Goal: Information Seeking & Learning: Learn about a topic

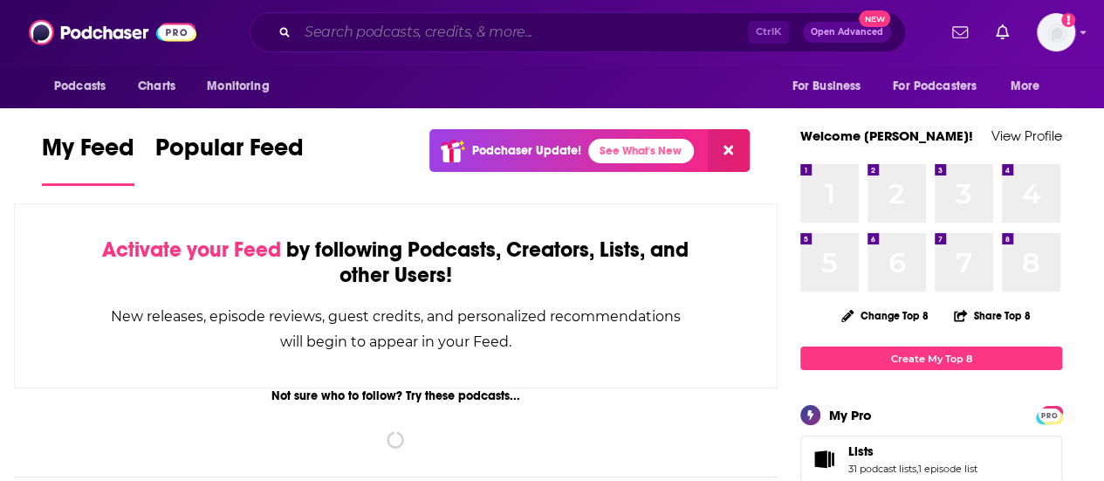
click at [422, 38] on input "Search podcasts, credits, & more..." at bounding box center [523, 32] width 450 height 28
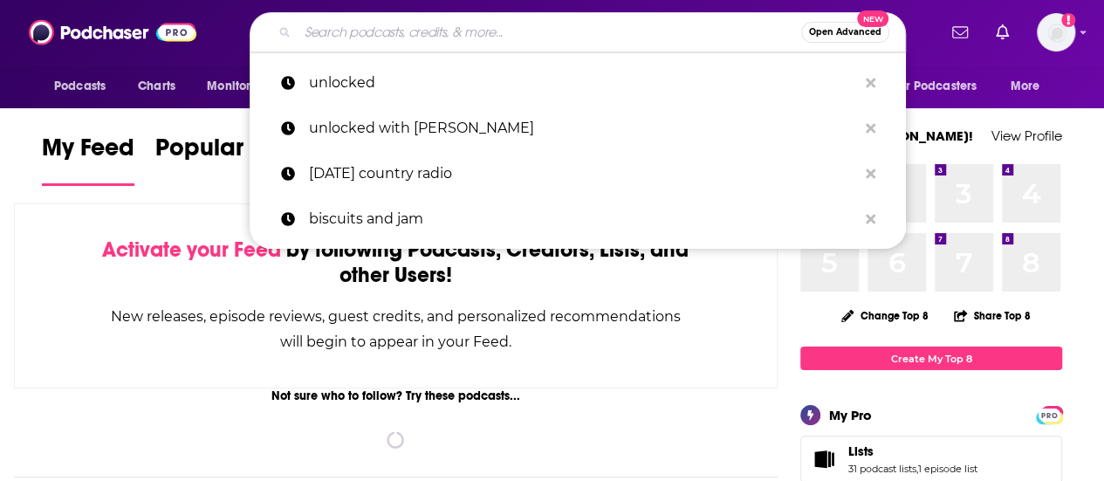
type input "j"
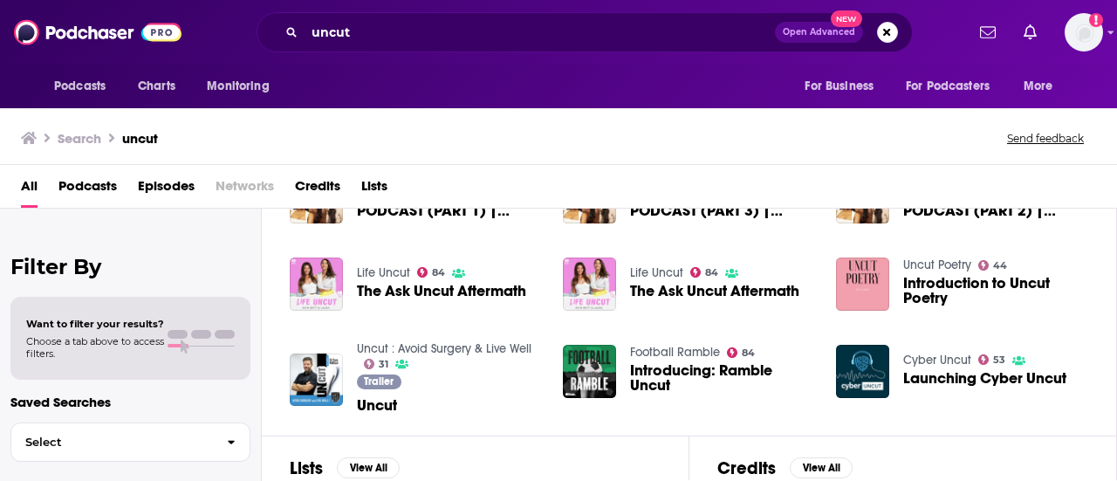
scroll to position [324, 0]
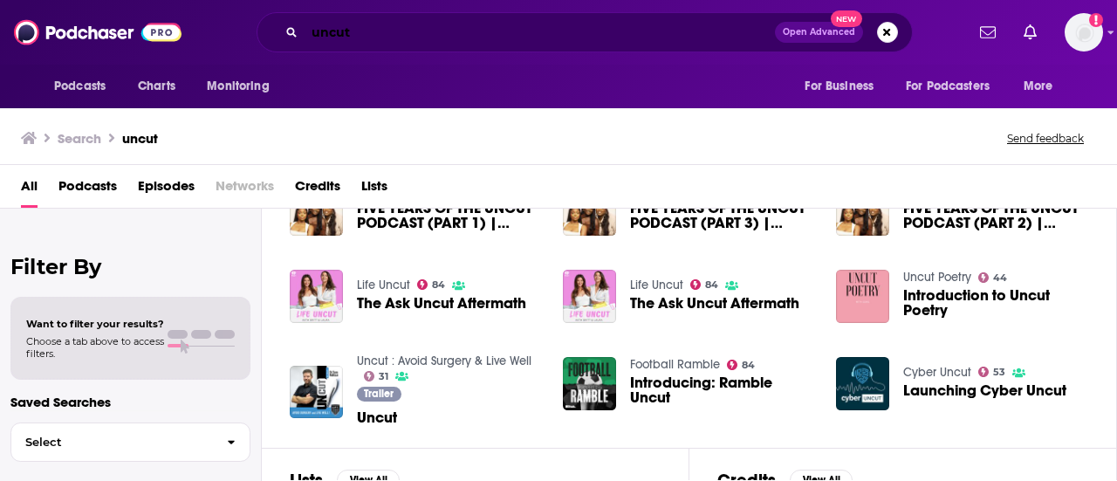
click at [369, 29] on input "uncut" at bounding box center [540, 32] width 470 height 28
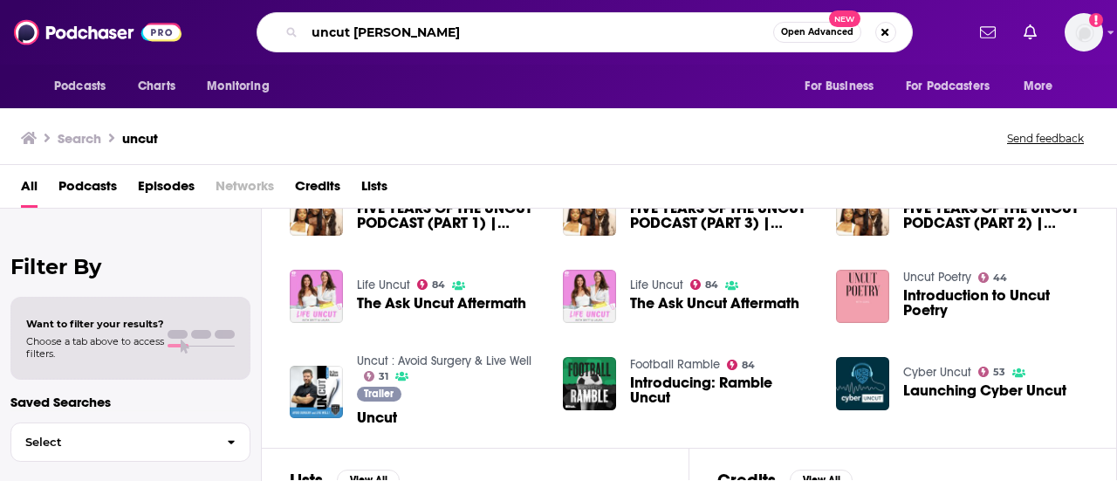
type input "uncut [PERSON_NAME]"
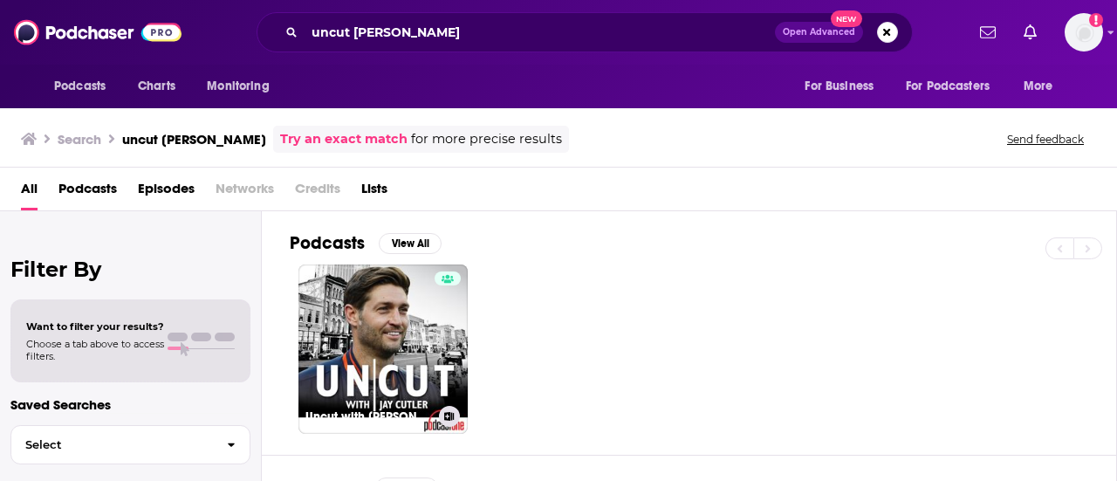
click at [391, 338] on link "Uncut with Jay Cutler" at bounding box center [382, 348] width 169 height 169
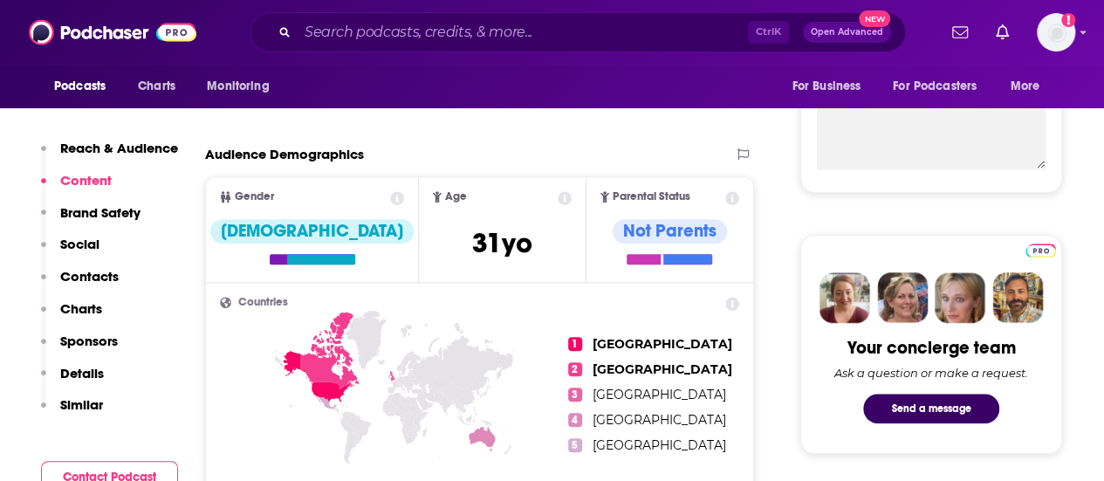
scroll to position [511, 0]
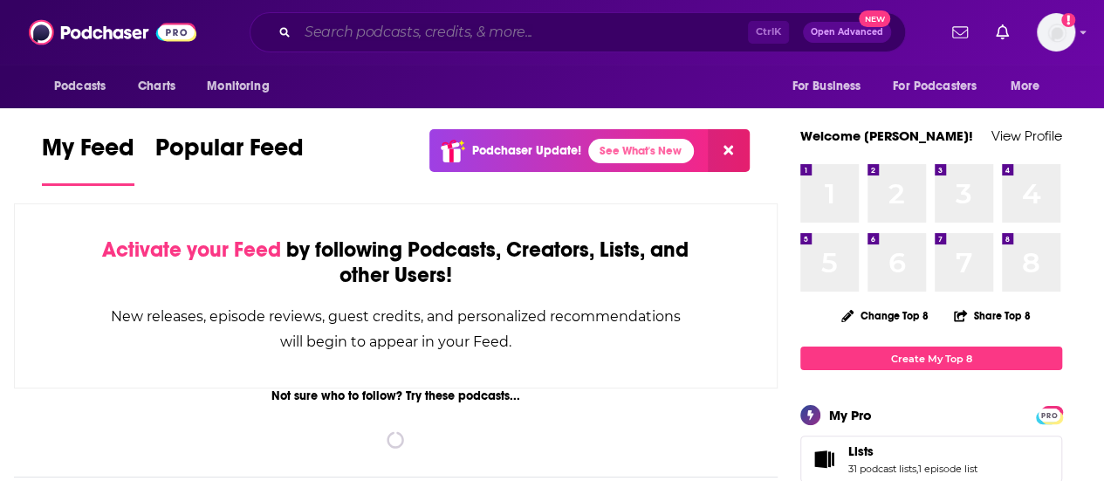
click at [477, 41] on input "Search podcasts, credits, & more..." at bounding box center [523, 32] width 450 height 28
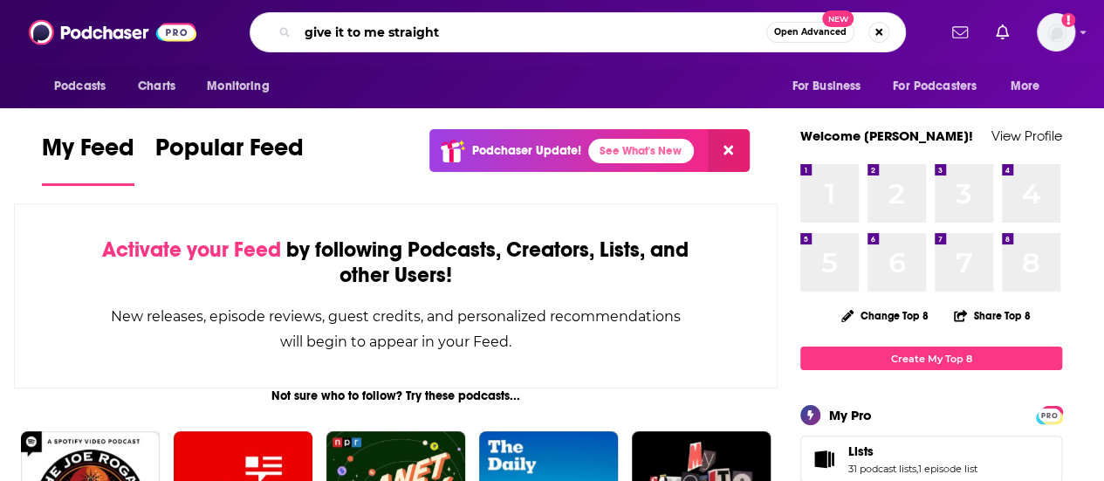
type input "give it to me straight"
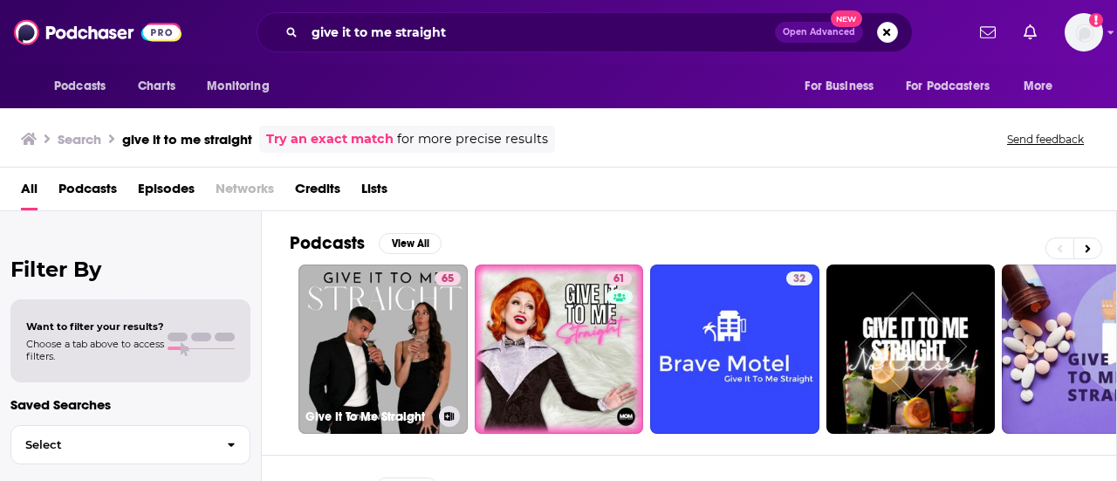
drag, startPoint x: 412, startPoint y: 364, endPoint x: 369, endPoint y: 359, distance: 43.1
click at [369, 359] on link "65 Give It To Me Straight" at bounding box center [382, 348] width 169 height 169
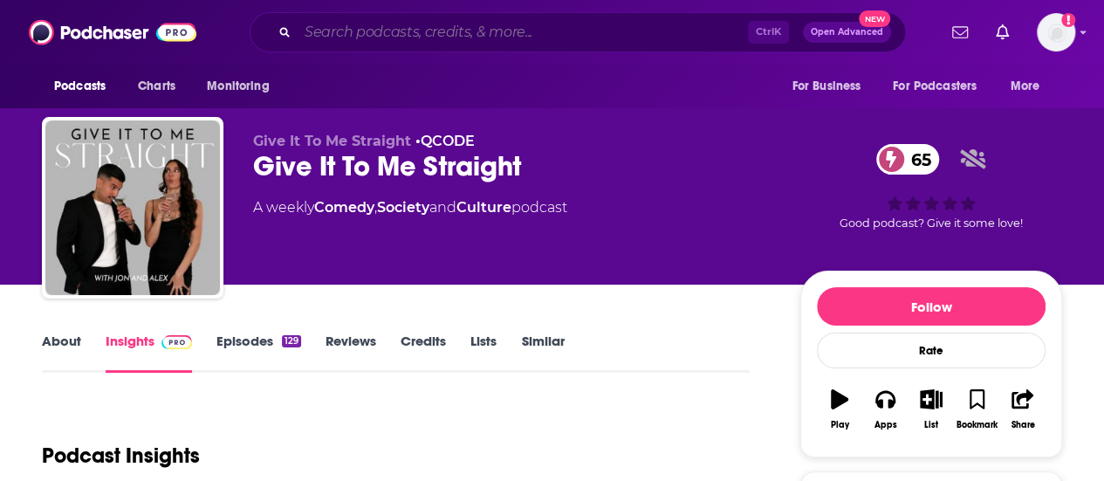
click at [360, 25] on input "Search podcasts, credits, & more..." at bounding box center [523, 32] width 450 height 28
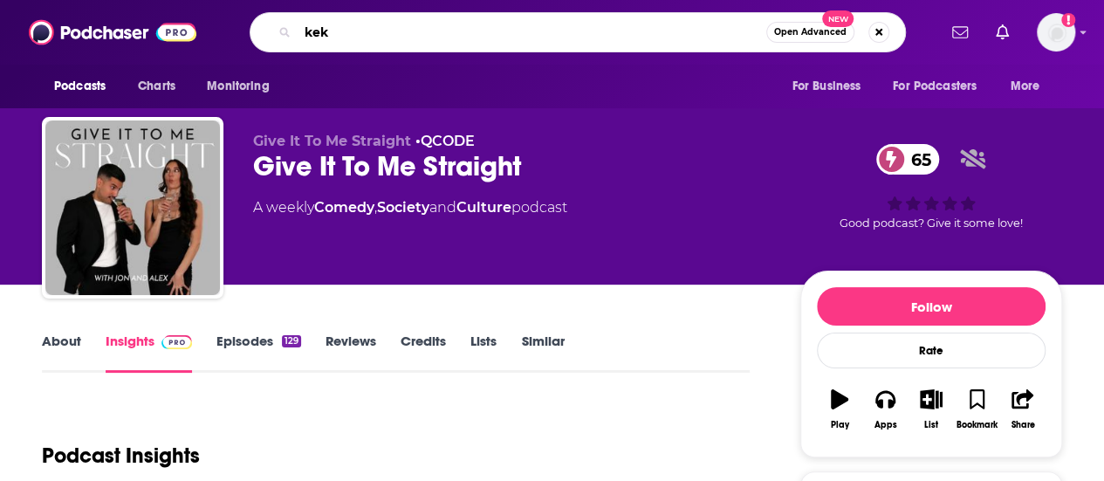
type input "keke"
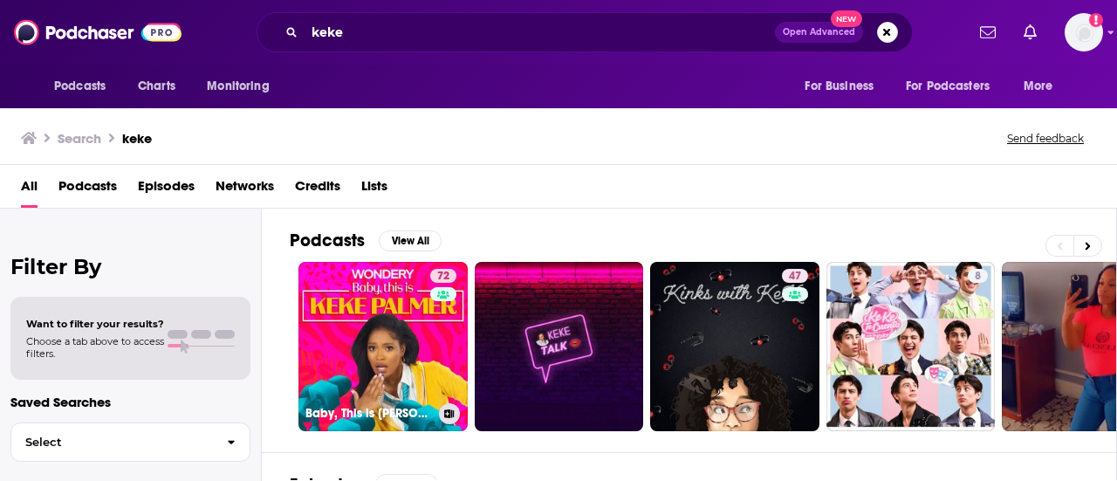
click at [415, 278] on link "72 Baby, This is [PERSON_NAME]" at bounding box center [382, 346] width 169 height 169
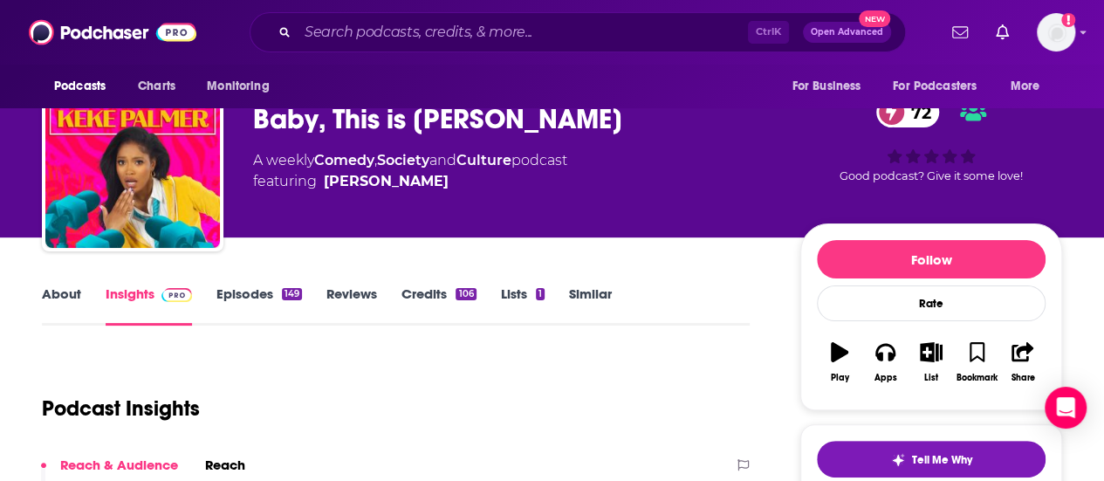
scroll to position [37, 0]
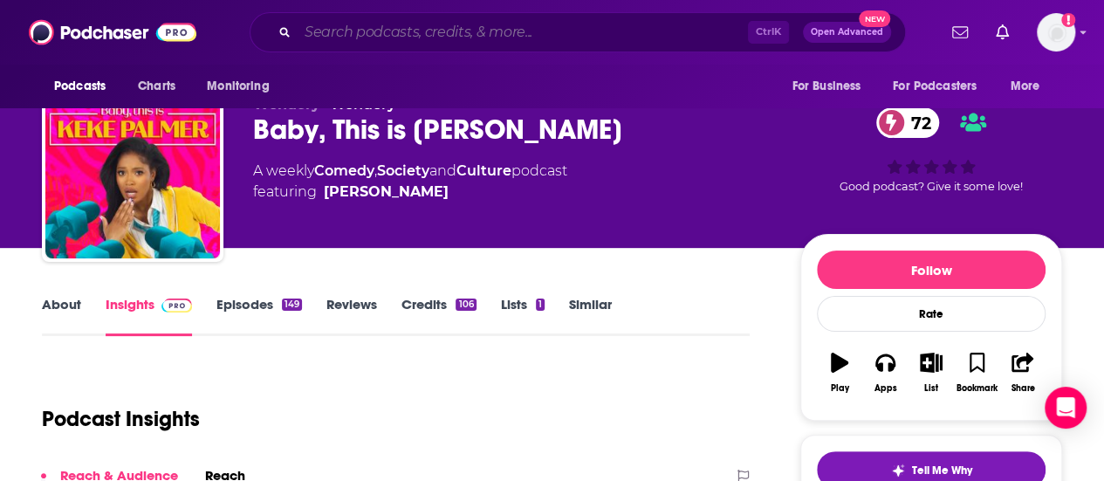
click at [363, 33] on input "Search podcasts, credits, & more..." at bounding box center [523, 32] width 450 height 28
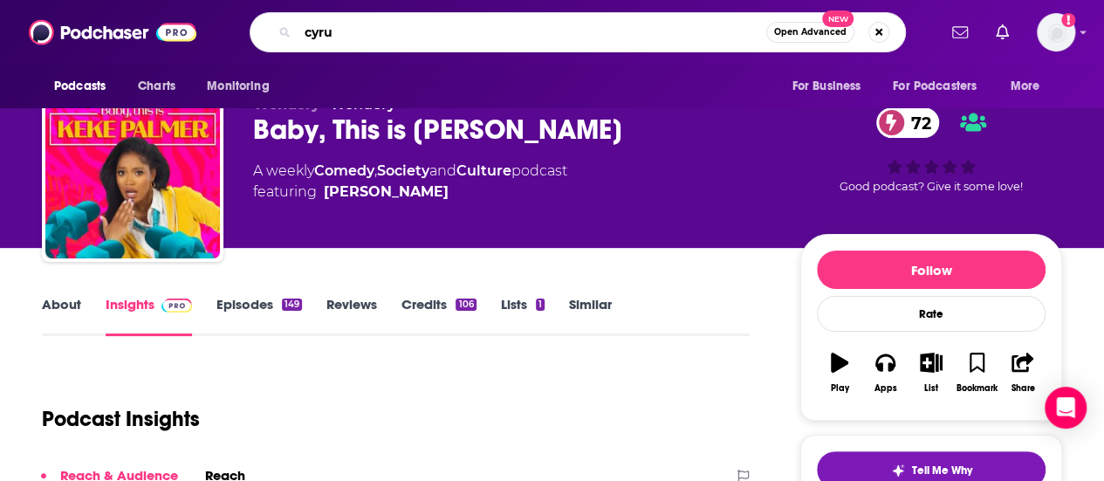
type input "[PERSON_NAME]"
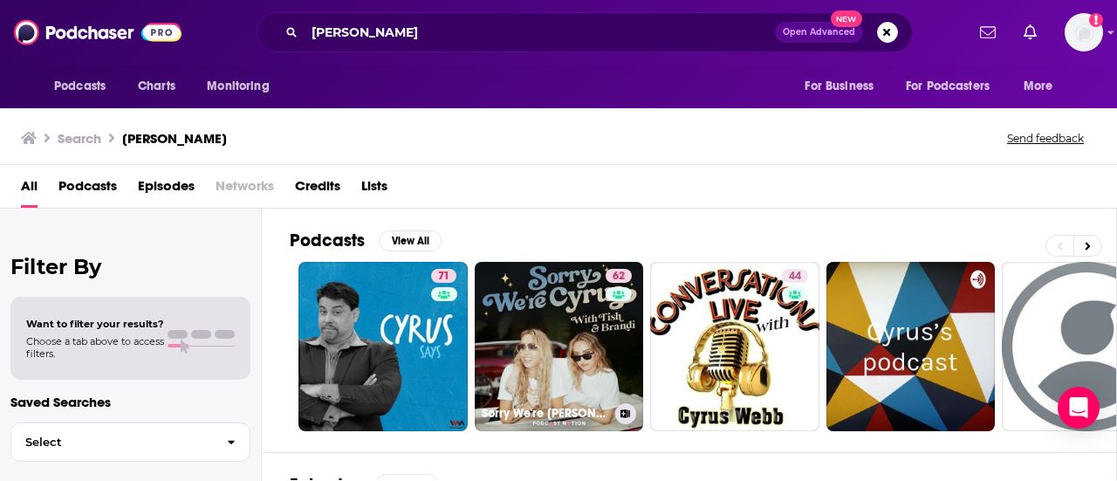
click at [591, 346] on link "62 Sorry We're [PERSON_NAME]" at bounding box center [559, 346] width 169 height 169
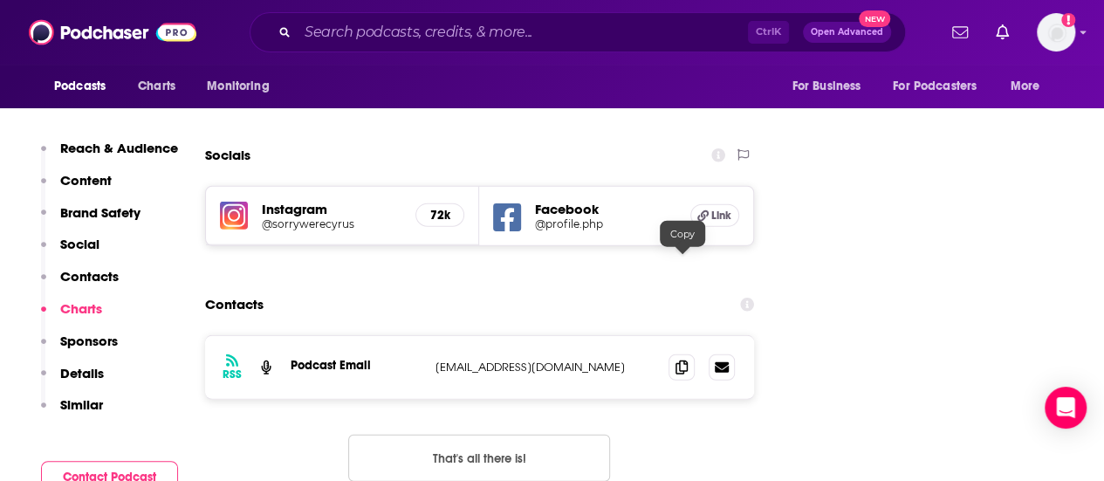
scroll to position [1294, 0]
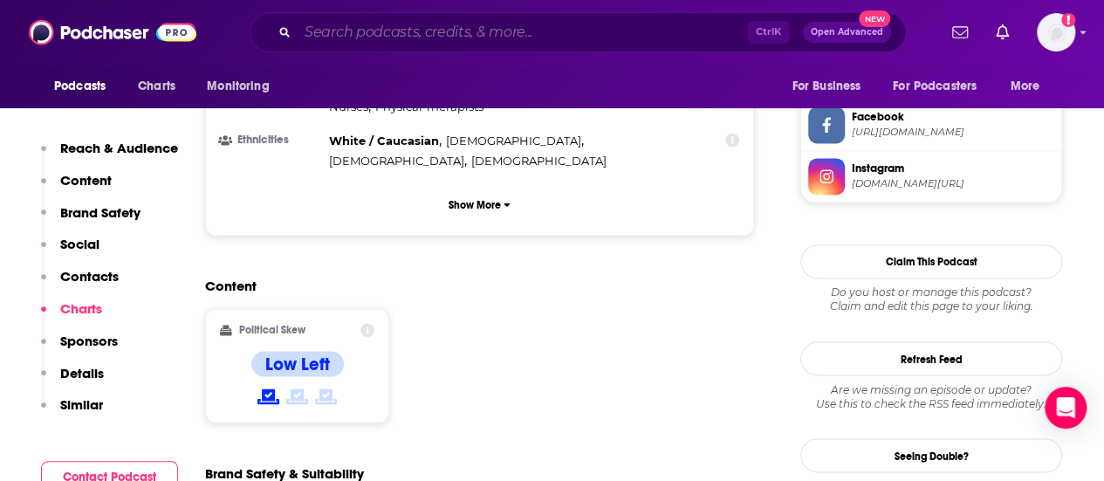
click at [412, 29] on input "Search podcasts, credits, & more..." at bounding box center [523, 32] width 450 height 28
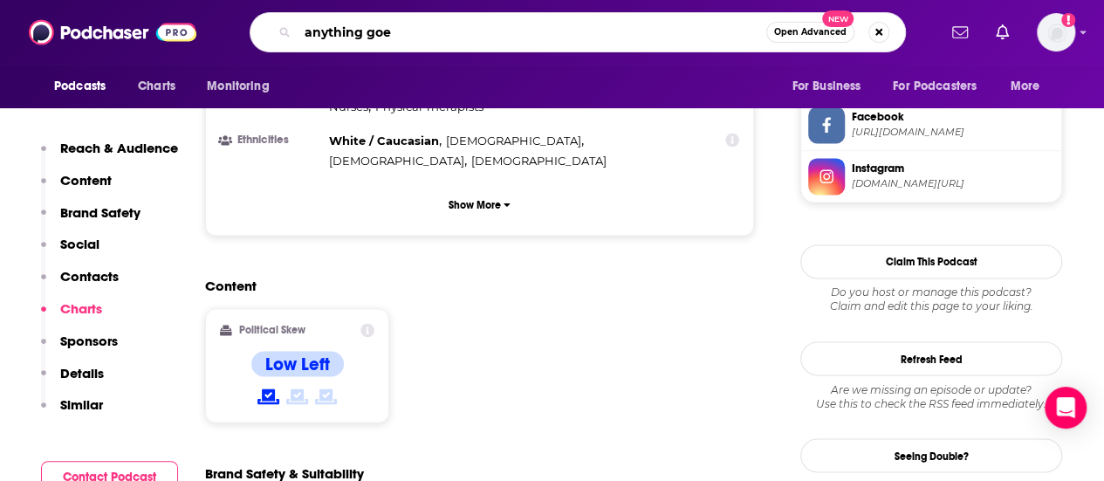
type input "anything goes"
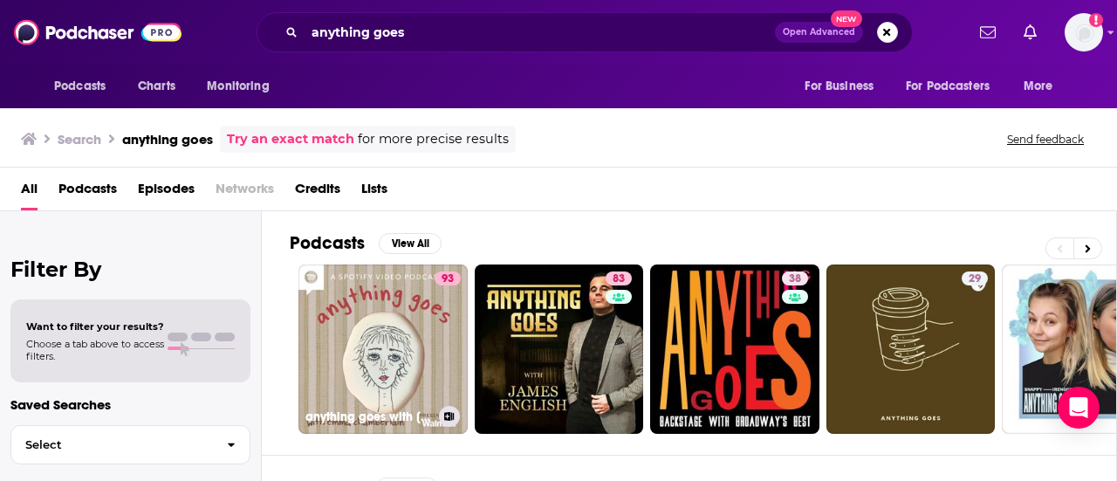
click at [414, 318] on link "93 anything goes with [PERSON_NAME]" at bounding box center [382, 348] width 169 height 169
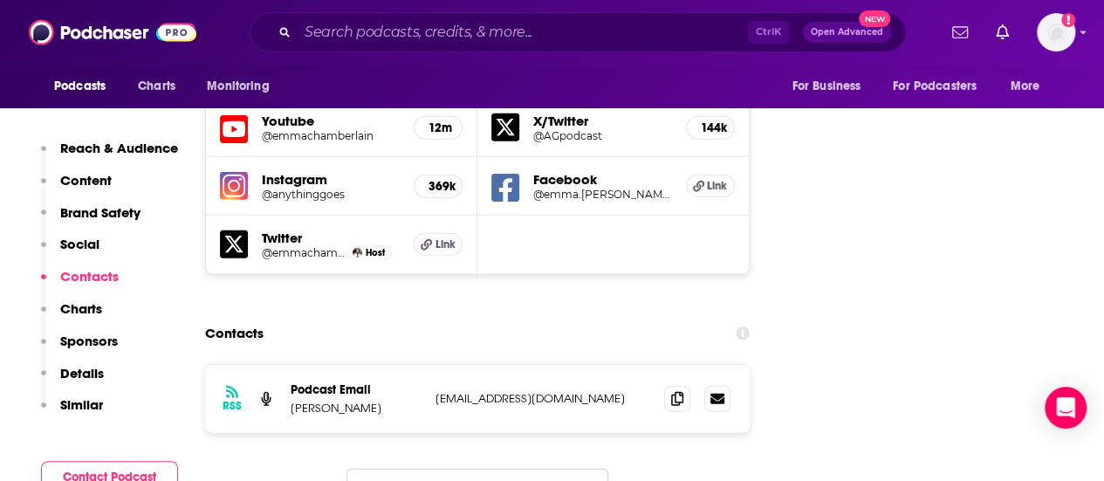
scroll to position [2033, 0]
click at [667, 385] on span at bounding box center [677, 398] width 26 height 26
click at [1072, 25] on img "Logged in as abirchfield" at bounding box center [1056, 32] width 38 height 38
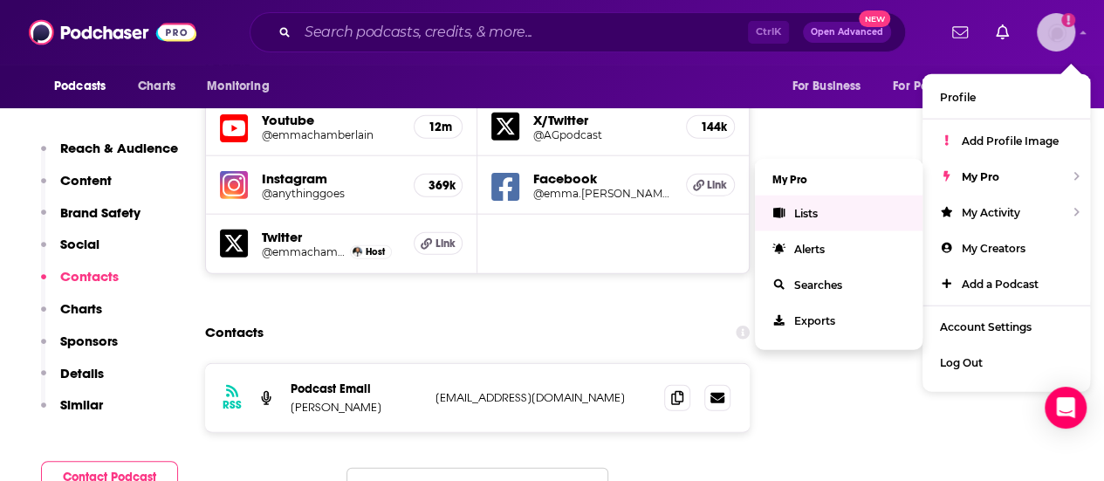
click at [851, 212] on link "Lists" at bounding box center [839, 213] width 168 height 36
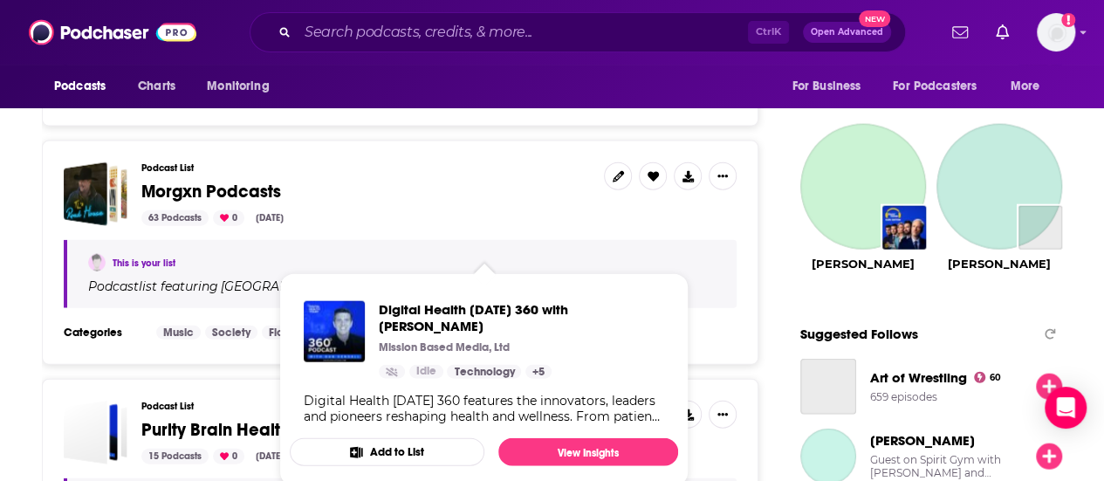
scroll to position [1909, 0]
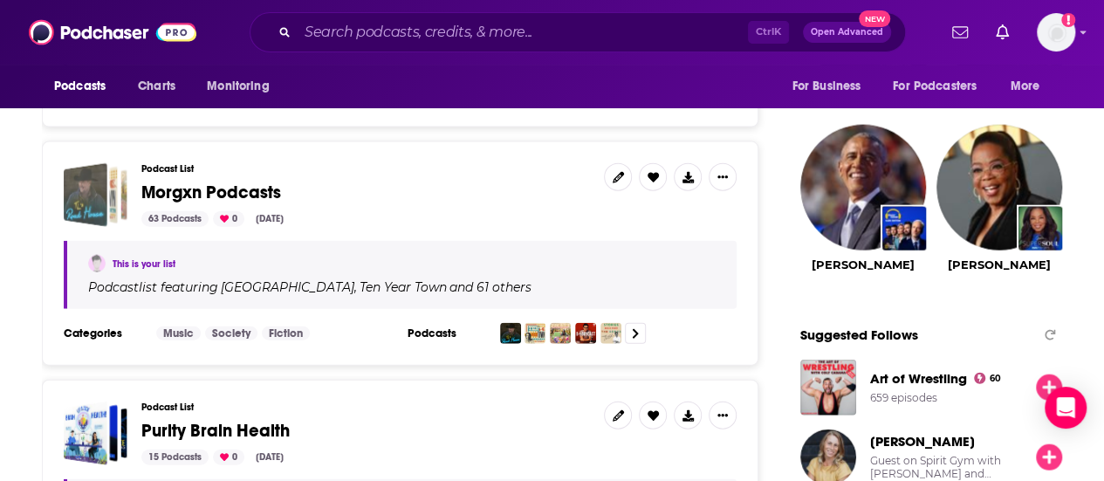
click at [112, 167] on div "Morgxn Podcasts" at bounding box center [99, 196] width 38 height 58
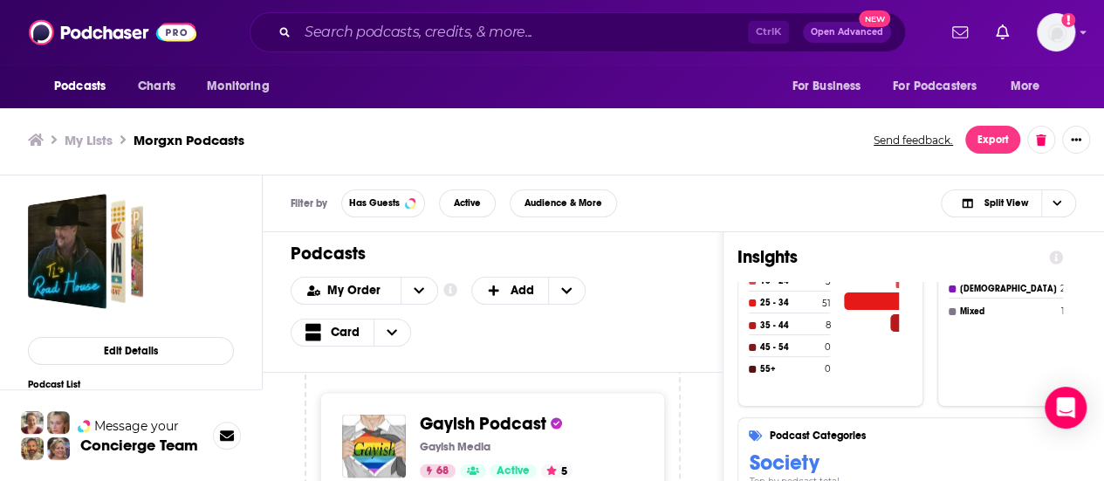
scroll to position [15085, 0]
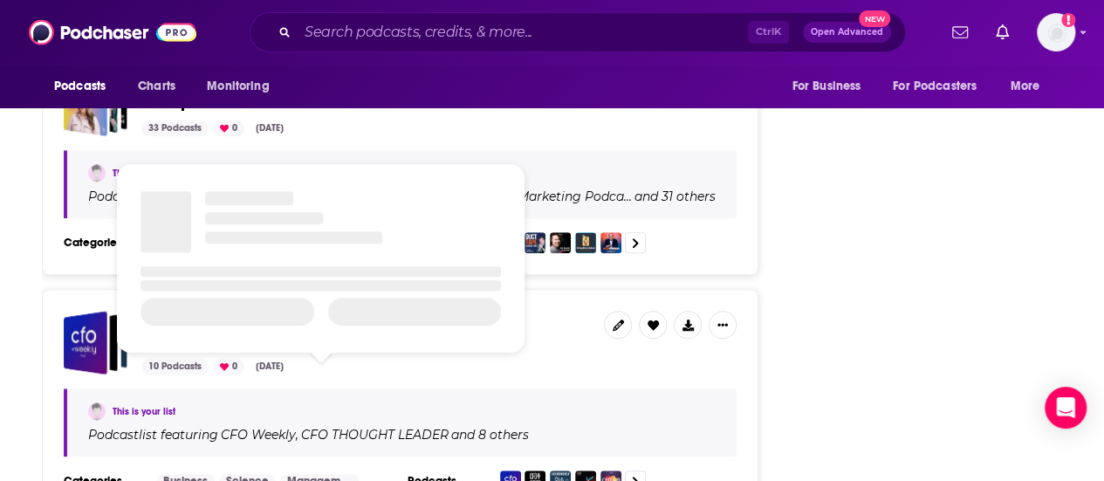
scroll to position [3922, 0]
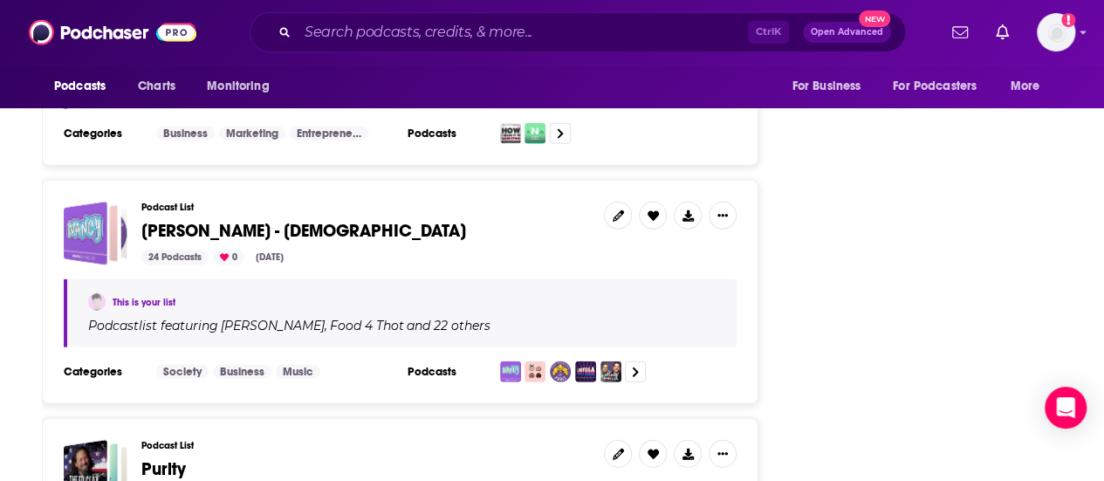
scroll to position [5319, 0]
